Goal: Navigation & Orientation: Find specific page/section

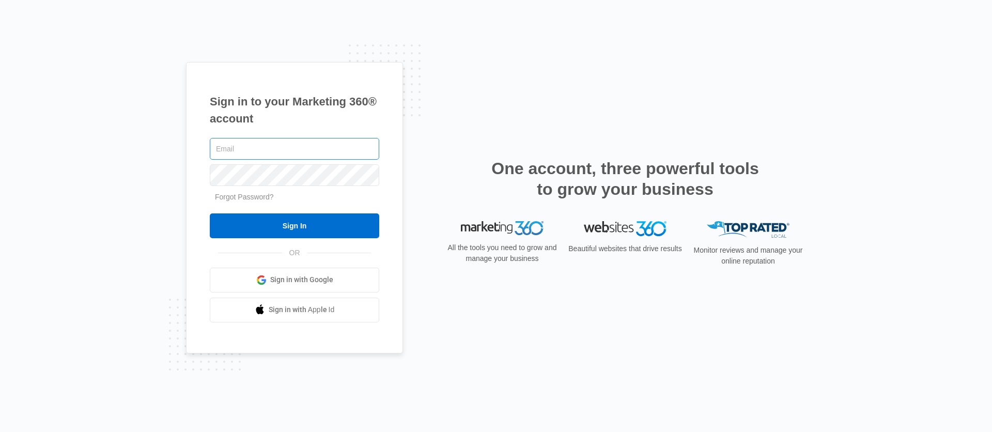
type input "[PERSON_NAME][EMAIL_ADDRESS][PERSON_NAME][DOMAIN_NAME]"
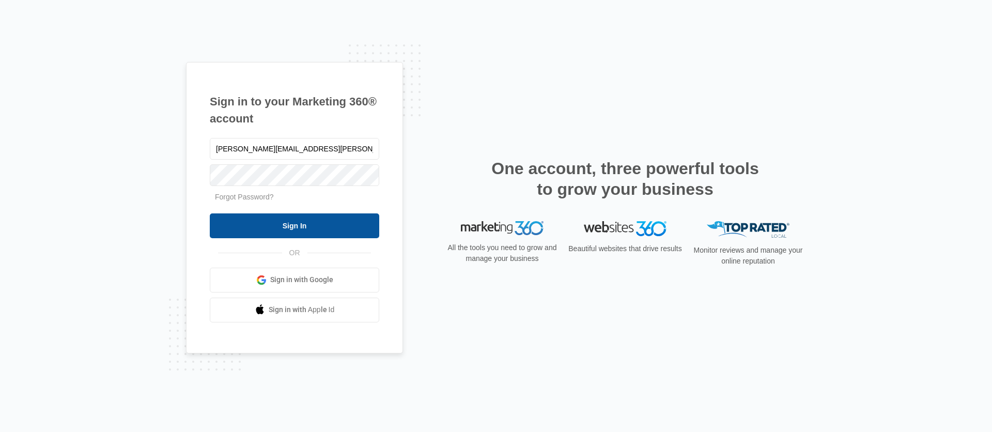
click at [280, 226] on input "Sign In" at bounding box center [294, 225] width 169 height 25
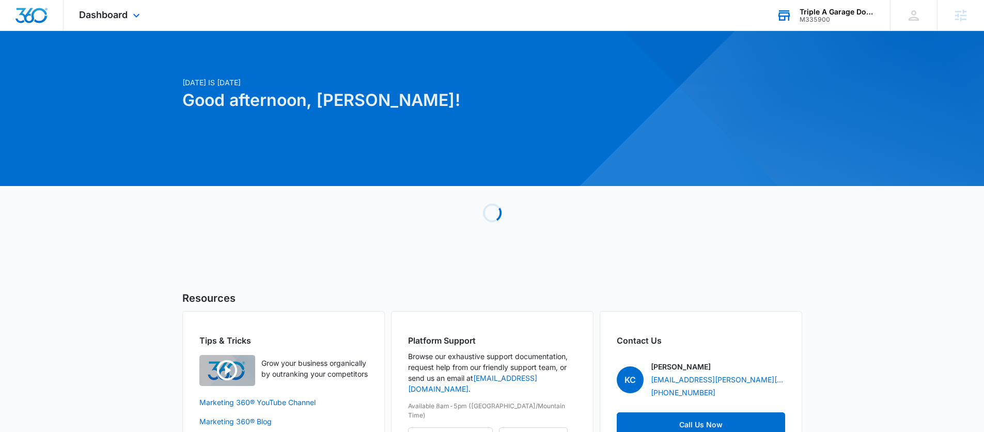
click at [849, 13] on div "Triple A Garage Doors, Inc" at bounding box center [836, 12] width 75 height 8
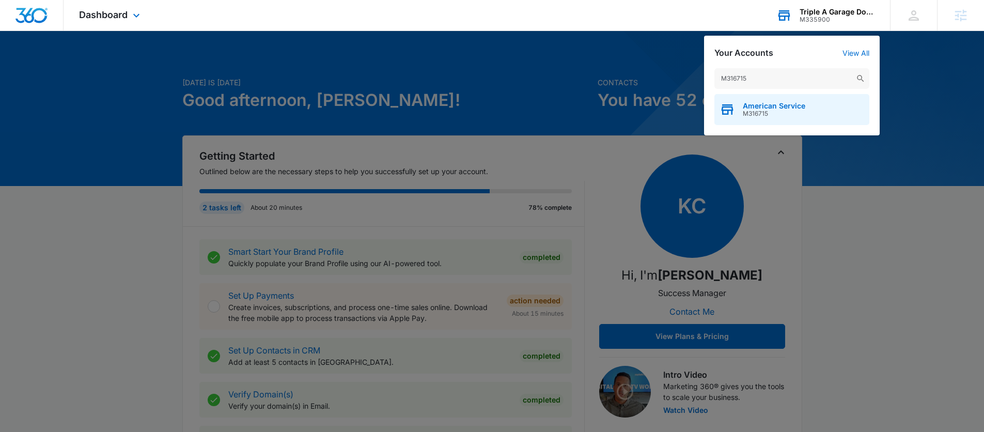
type input "M316715"
click at [778, 104] on span "American Service" at bounding box center [774, 106] width 62 height 8
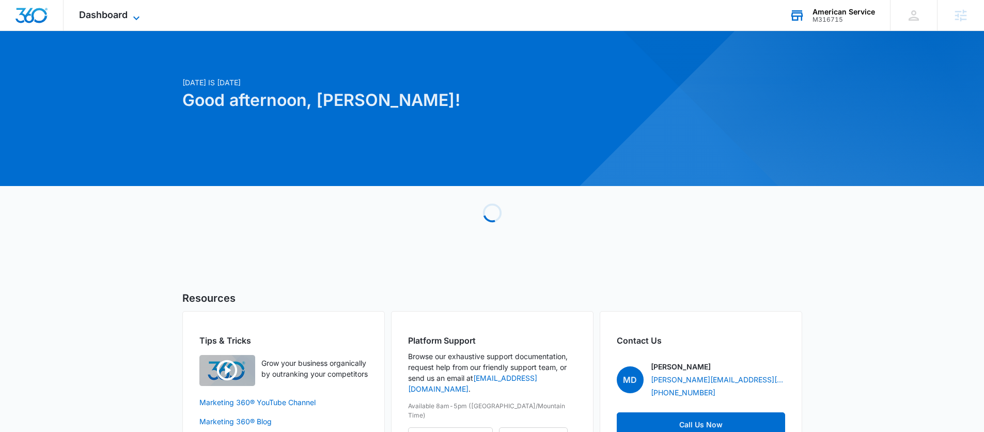
click at [111, 9] on span "Dashboard" at bounding box center [103, 14] width 49 height 11
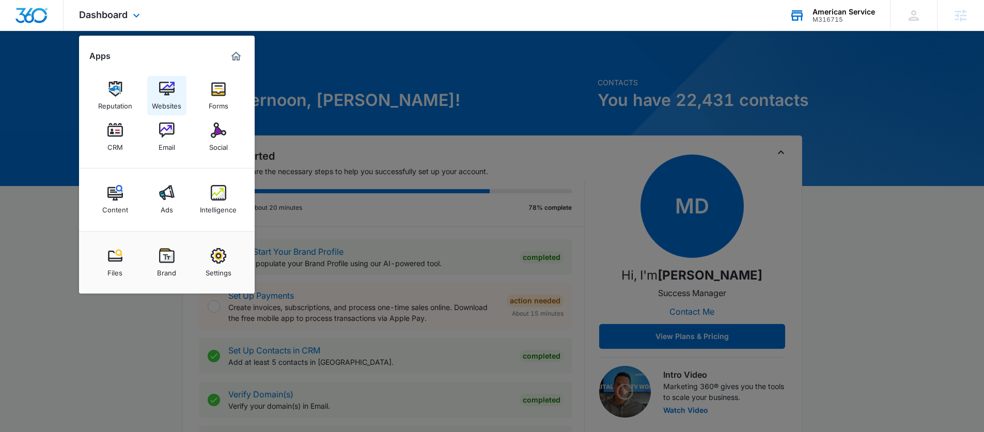
click at [160, 88] on img at bounding box center [166, 88] width 15 height 15
